Goal: Find specific page/section: Find specific page/section

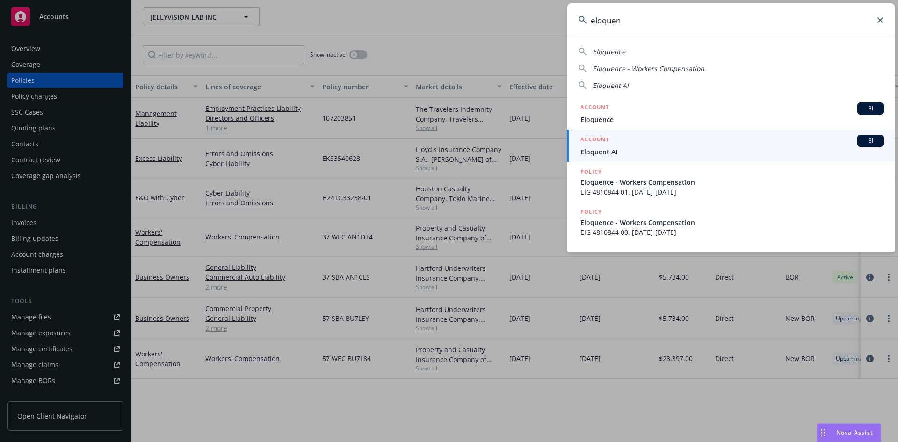
click at [879, 22] on icon at bounding box center [881, 20] width 6 height 6
